Goal: Check status: Check status

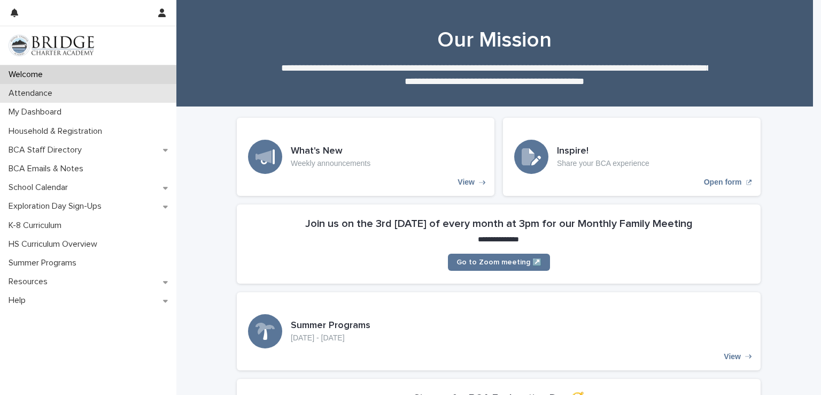
click at [26, 97] on p "Attendance" at bounding box center [32, 93] width 57 height 10
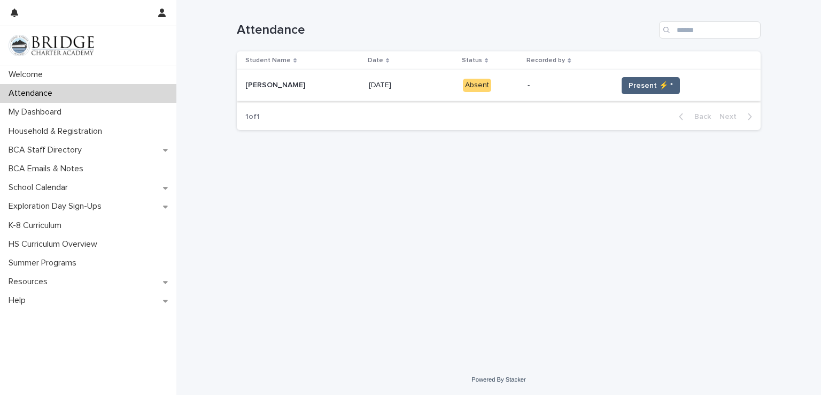
click at [638, 82] on span "Present ⚡ *" at bounding box center [651, 85] width 44 height 11
